Goal: Task Accomplishment & Management: Manage account settings

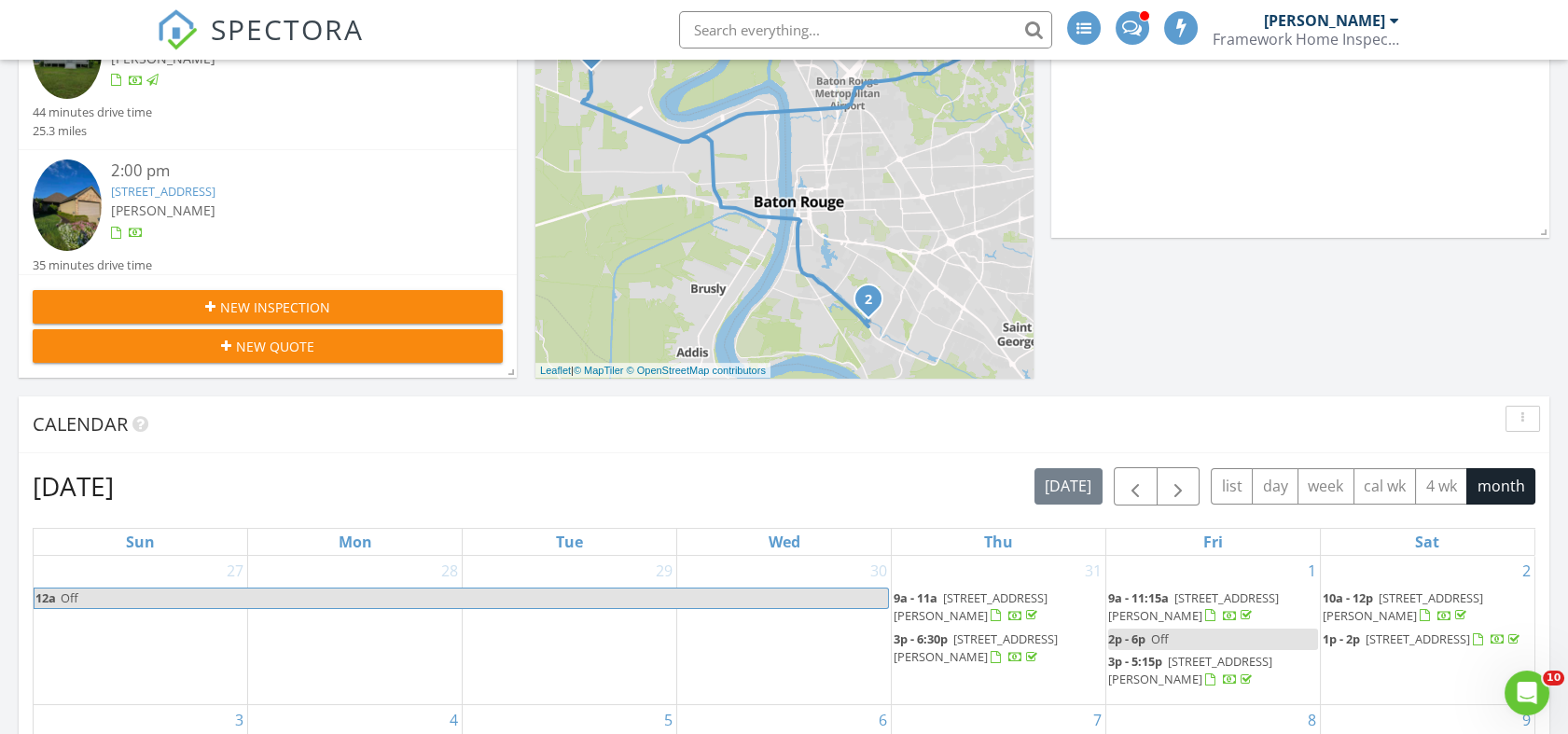
scroll to position [414, 0]
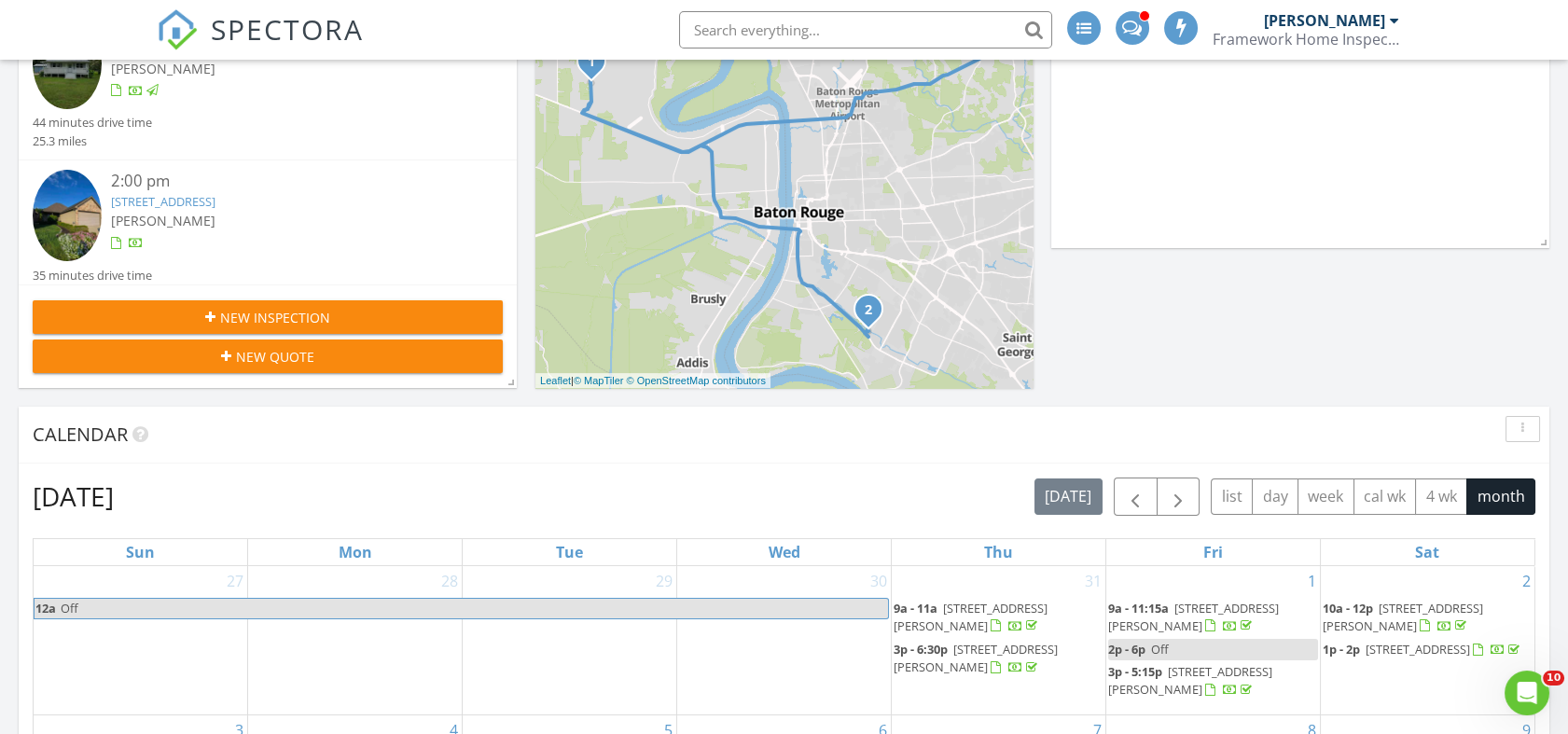
click at [215, 194] on link "[STREET_ADDRESS]" at bounding box center [164, 202] width 105 height 17
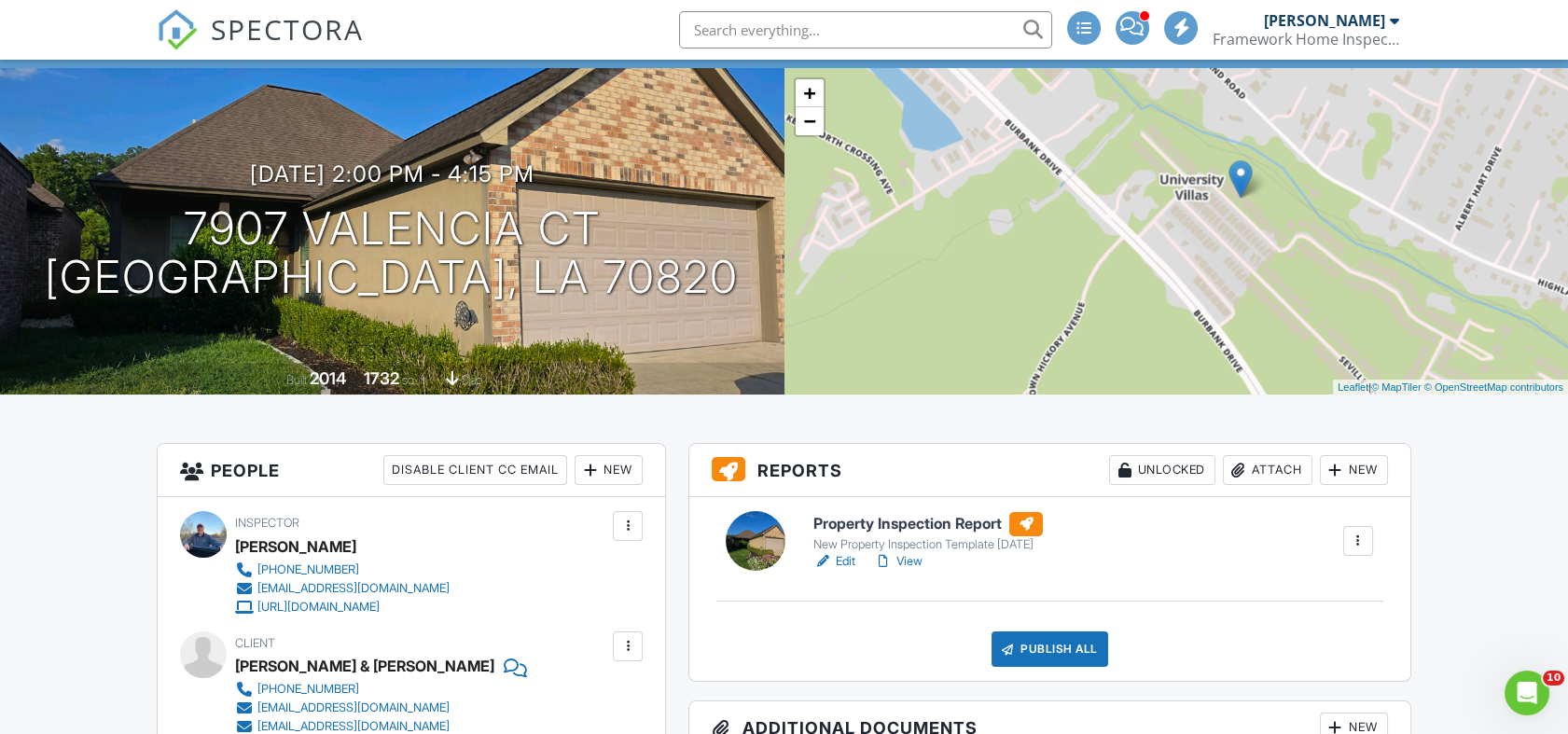
drag, startPoint x: 1141, startPoint y: 306, endPoint x: 1206, endPoint y: 268, distance: 75.3
click at [1206, 268] on div "+ − Leaflet | © MapTiler © OpenStreetMap contributors" at bounding box center [1177, 231] width 784 height 327
click at [913, 560] on link "View" at bounding box center [898, 562] width 49 height 19
